Goal: Information Seeking & Learning: Learn about a topic

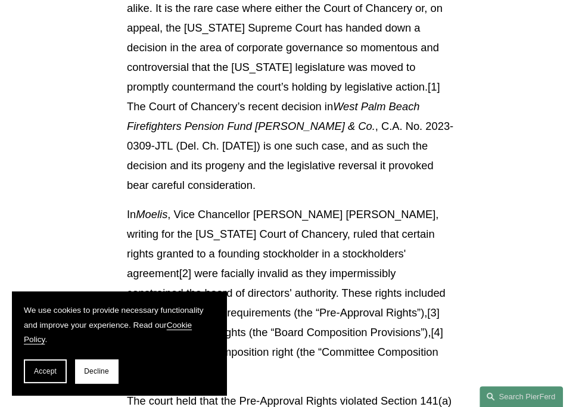
scroll to position [655, 0]
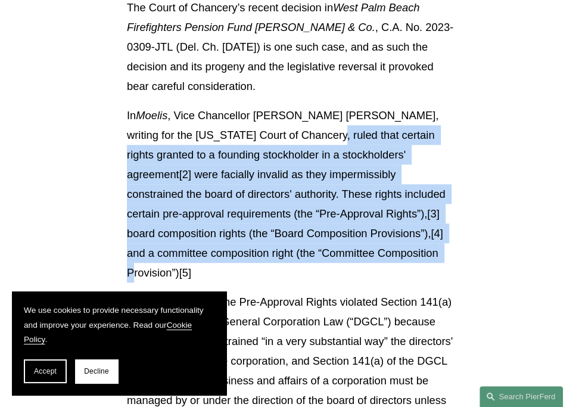
drag, startPoint x: 272, startPoint y: 121, endPoint x: 372, endPoint y: 236, distance: 152.4
click at [372, 236] on p "In Moelis , Vice Chancellor [PERSON_NAME] [PERSON_NAME], writing for the [US_ST…" at bounding box center [291, 193] width 328 height 177
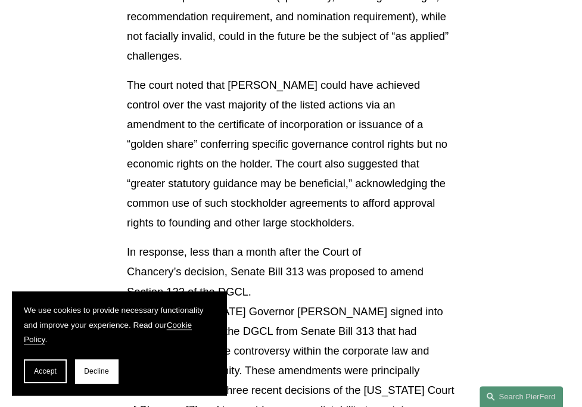
scroll to position [1191, 0]
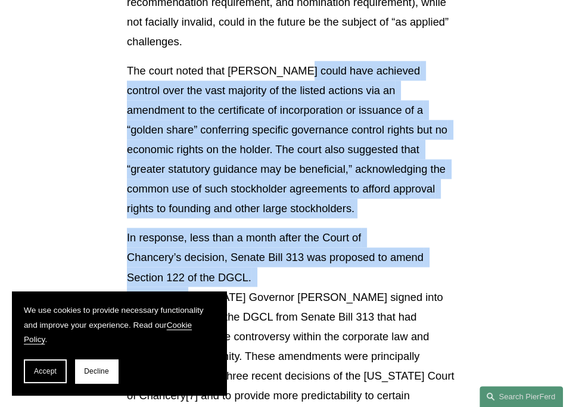
drag, startPoint x: 287, startPoint y: 39, endPoint x: 331, endPoint y: 230, distance: 196.7
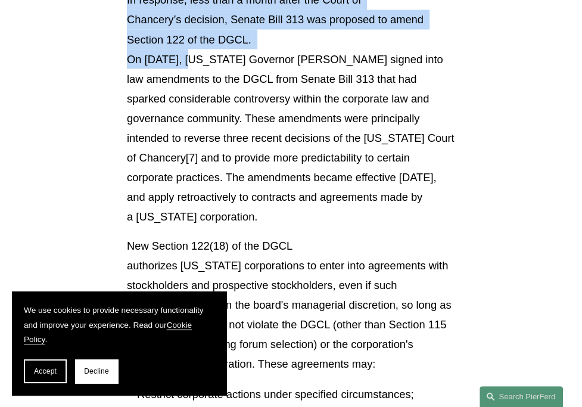
scroll to position [1429, 0]
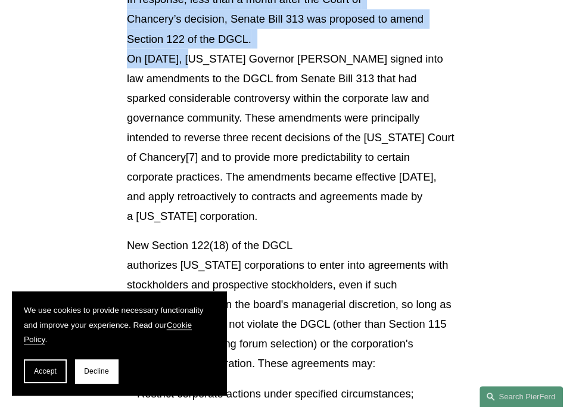
drag, startPoint x: 291, startPoint y: 80, endPoint x: 278, endPoint y: 185, distance: 105.5
click at [278, 184] on p "In response, less than a month after the Court of Chancery’s decision, Senate B…" at bounding box center [291, 107] width 328 height 236
click at [278, 185] on p "In response, less than a month after the Court of Chancery’s decision, Senate B…" at bounding box center [291, 107] width 328 height 236
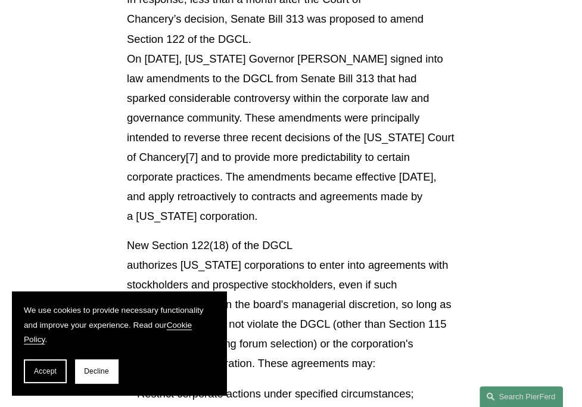
drag, startPoint x: 305, startPoint y: 131, endPoint x: 300, endPoint y: 174, distance: 43.1
click at [300, 174] on p "In response, less than a month after the Court of Chancery’s decision, Senate B…" at bounding box center [291, 107] width 328 height 236
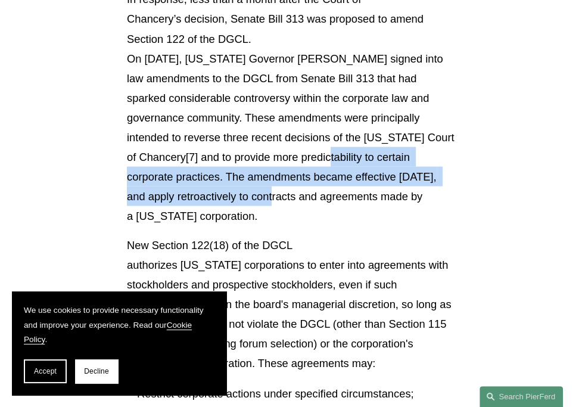
drag, startPoint x: 210, startPoint y: 154, endPoint x: 313, endPoint y: 110, distance: 112.3
click at [313, 110] on p "In response, less than a month after the Court of Chancery’s decision, Senate B…" at bounding box center [291, 107] width 328 height 236
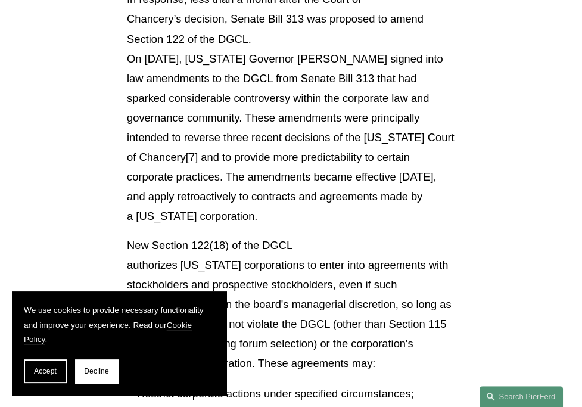
click at [313, 110] on p "In response, less than a month after the Court of Chancery’s decision, Senate B…" at bounding box center [291, 107] width 328 height 236
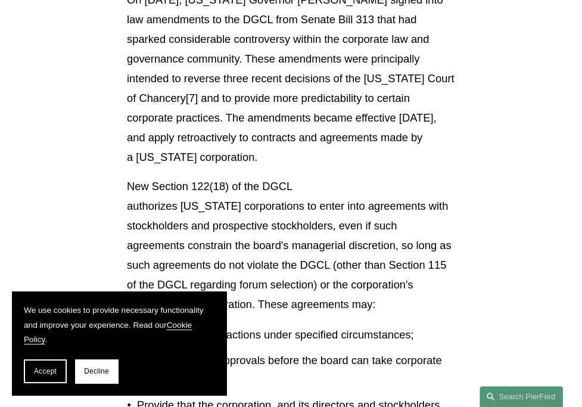
scroll to position [1548, 0]
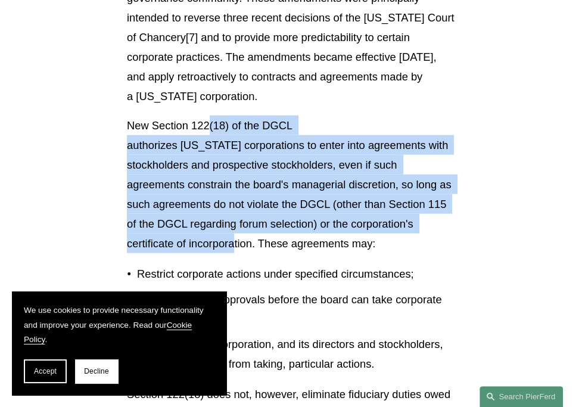
drag, startPoint x: 211, startPoint y: 109, endPoint x: 240, endPoint y: 205, distance: 100.0
click at [240, 205] on p "New Section 122(18) of the DGCL authorizes [US_STATE] corporations to enter int…" at bounding box center [291, 185] width 328 height 138
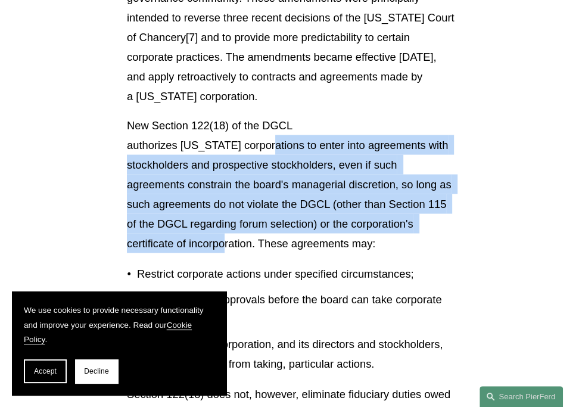
drag, startPoint x: 233, startPoint y: 207, endPoint x: 269, endPoint y: 114, distance: 100.1
click at [269, 116] on p "New Section 122(18) of the DGCL authorizes [US_STATE] corporations to enter int…" at bounding box center [291, 185] width 328 height 138
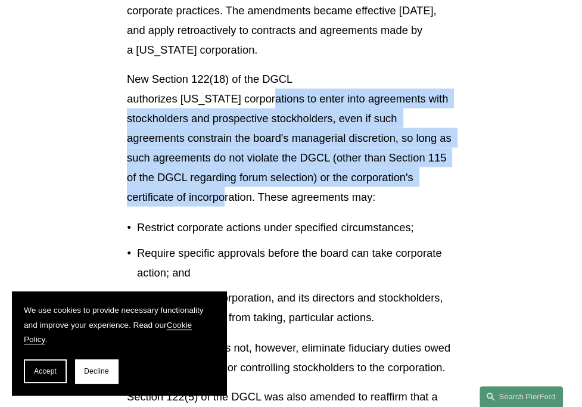
scroll to position [1667, 0]
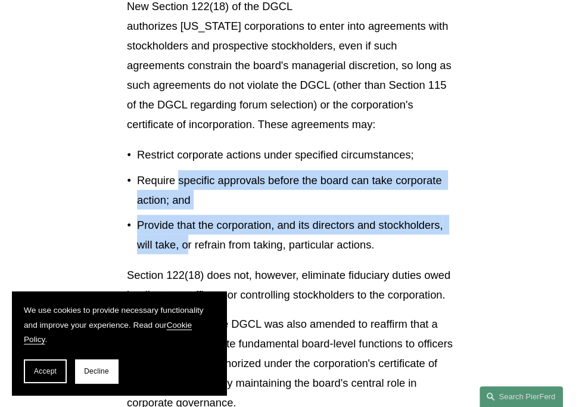
drag, startPoint x: 177, startPoint y: 141, endPoint x: 189, endPoint y: 202, distance: 62.5
click at [189, 202] on ul "Restrict corporate actions under specified circumstances; Require specific appr…" at bounding box center [291, 199] width 328 height 109
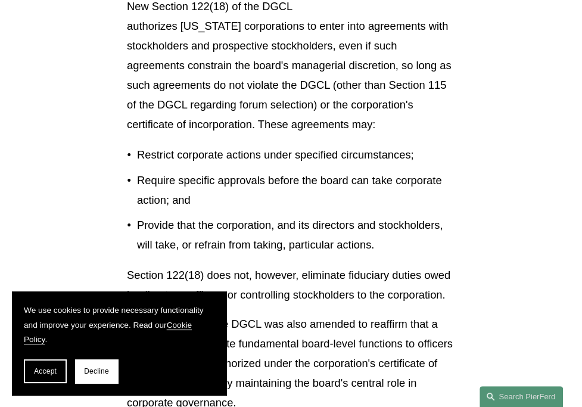
click at [205, 215] on p "Provide that the corporation, and its directors and stockholders, will take, or…" at bounding box center [296, 234] width 318 height 39
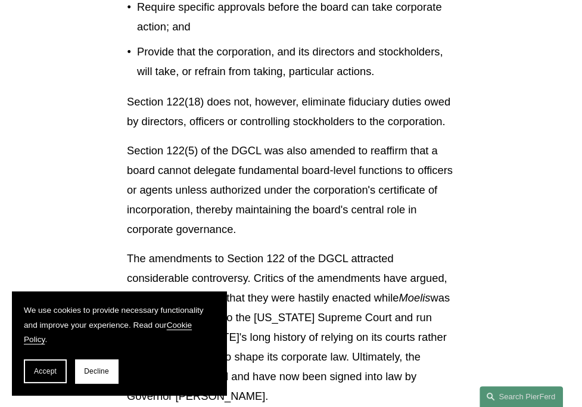
scroll to position [1846, 0]
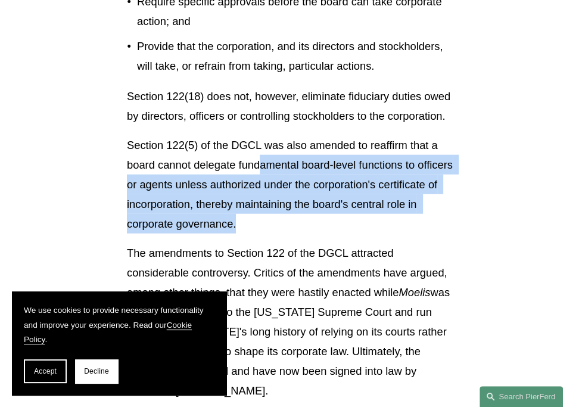
drag, startPoint x: 262, startPoint y: 130, endPoint x: 261, endPoint y: 195, distance: 64.3
click at [261, 195] on p "Section 122(5) of the DGCL was also amended to reaffirm that a board cannot del…" at bounding box center [291, 184] width 328 height 98
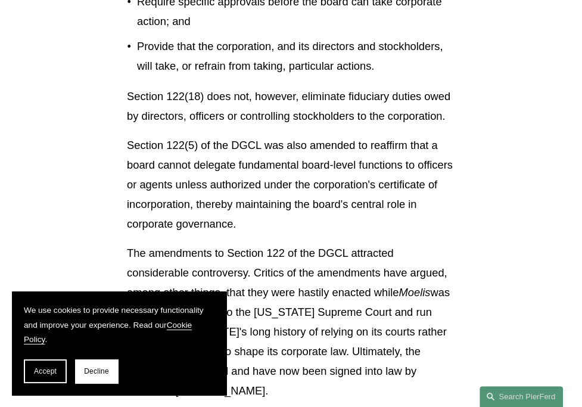
click at [272, 243] on p "The amendments to Section 122 of the DGCL attracted considerable controversy. C…" at bounding box center [291, 321] width 328 height 157
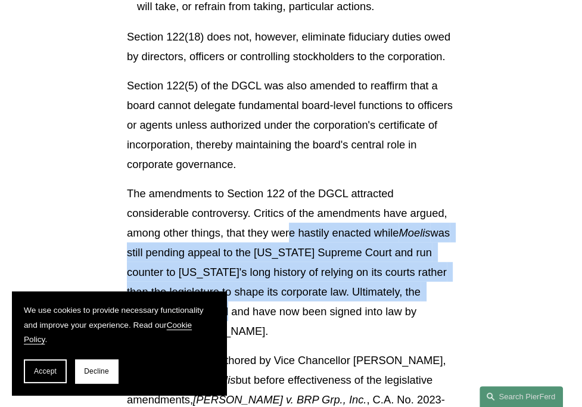
drag, startPoint x: 290, startPoint y: 200, endPoint x: 315, endPoint y: 272, distance: 75.7
click at [315, 272] on p "The amendments to Section 122 of the DGCL attracted considerable controversy. C…" at bounding box center [291, 261] width 328 height 157
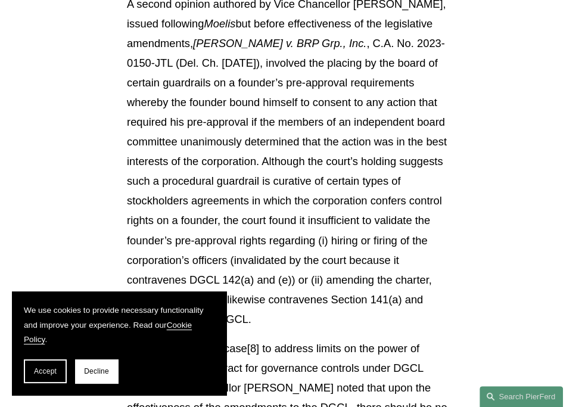
scroll to position [2263, 0]
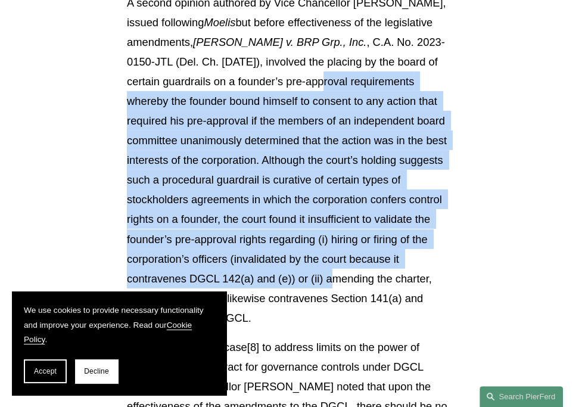
drag, startPoint x: 286, startPoint y: 48, endPoint x: 310, endPoint y: 280, distance: 233.5
click at [308, 276] on p "A second opinion authored by Vice Chancellor [PERSON_NAME], issued following Mo…" at bounding box center [291, 160] width 328 height 334
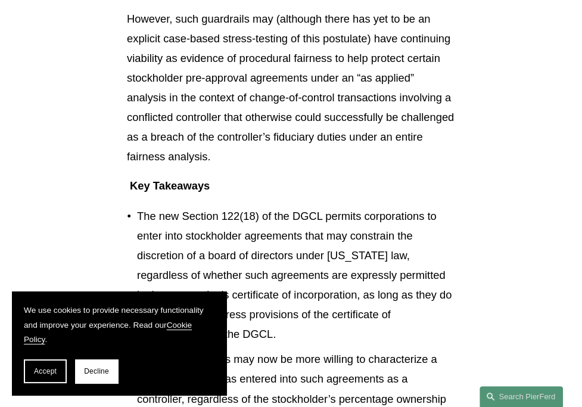
scroll to position [2799, 0]
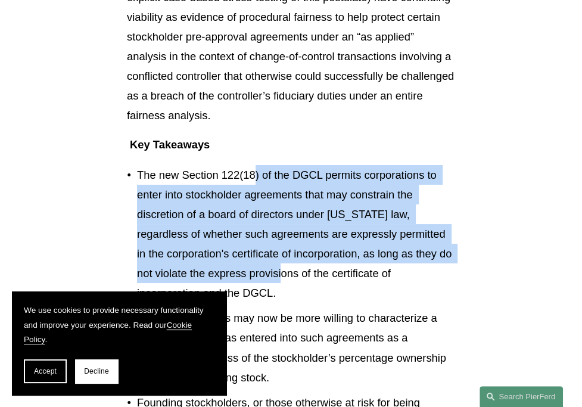
drag, startPoint x: 253, startPoint y: 142, endPoint x: 274, endPoint y: 246, distance: 106.3
click at [274, 246] on p "The new Section 122(18) of the DGCL permits corporations to enter into stockhol…" at bounding box center [296, 234] width 318 height 138
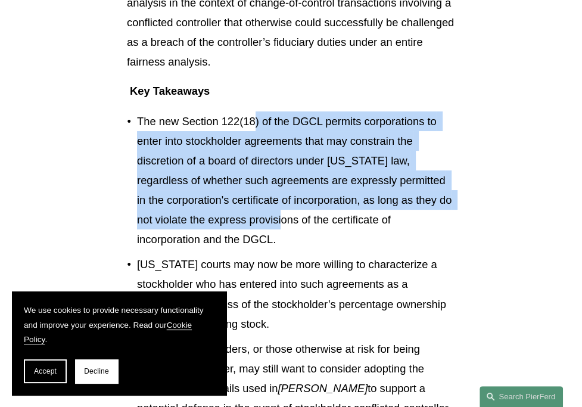
scroll to position [2918, 0]
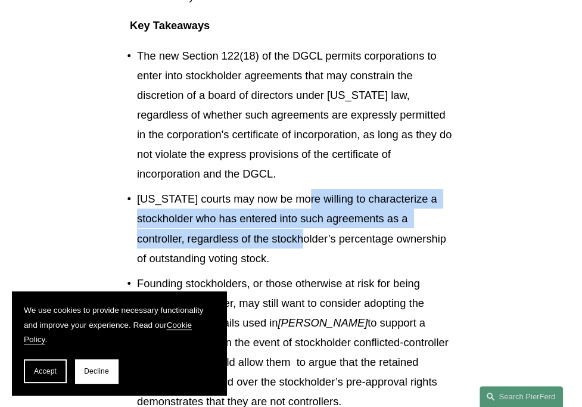
drag, startPoint x: 305, startPoint y: 167, endPoint x: 312, endPoint y: 210, distance: 43.5
click at [312, 210] on p "[US_STATE] courts may now be more willing to characterize a stockholder who has…" at bounding box center [296, 228] width 318 height 79
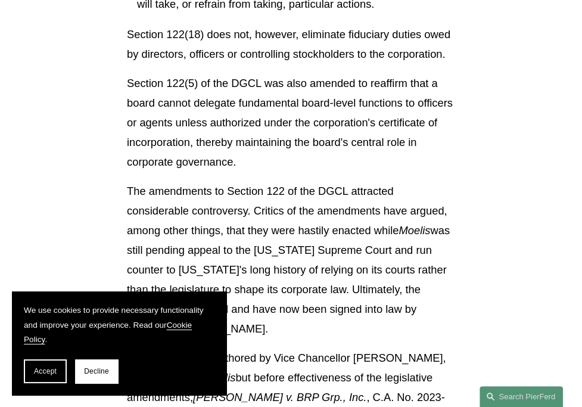
scroll to position [1906, 0]
